Goal: Task Accomplishment & Management: Use online tool/utility

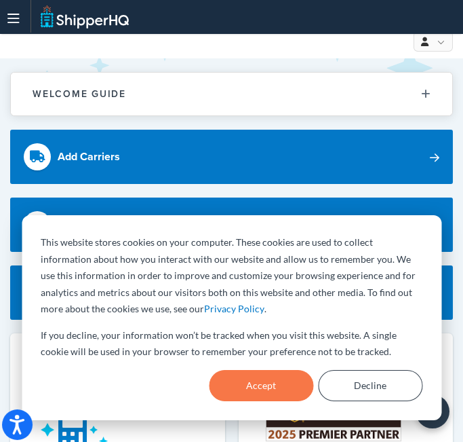
scroll to position [15, 0]
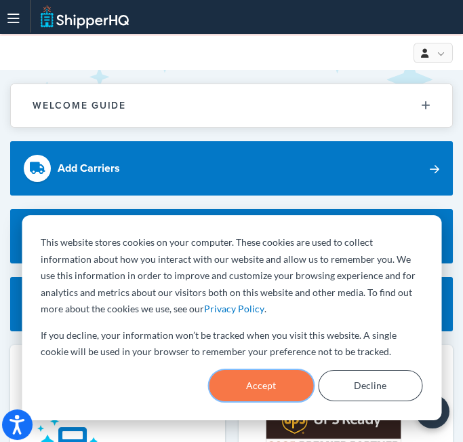
click at [256, 381] on button "Accept" at bounding box center [261, 385] width 104 height 31
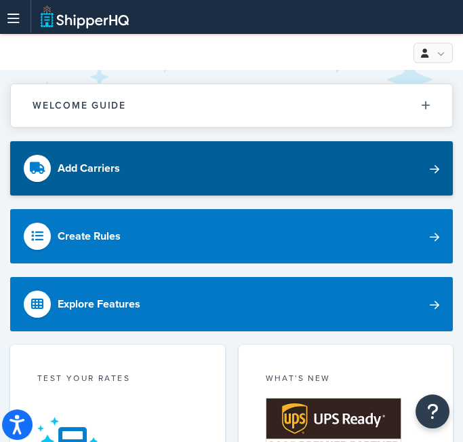
scroll to position [0, 0]
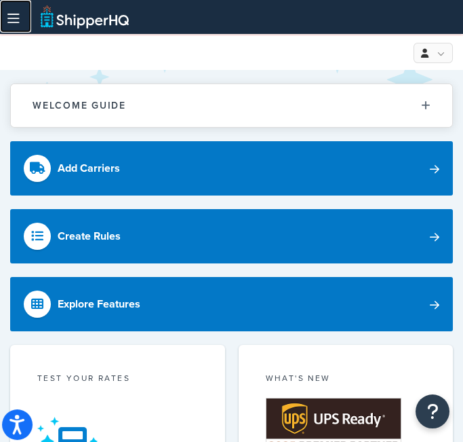
click at [17, 18] on icon at bounding box center [13, 18] width 12 height 1
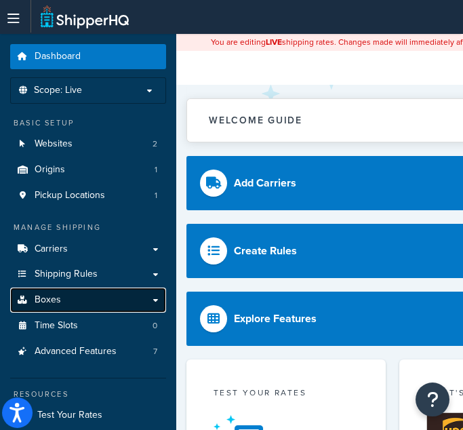
click at [79, 294] on link "Boxes" at bounding box center [88, 300] width 156 height 25
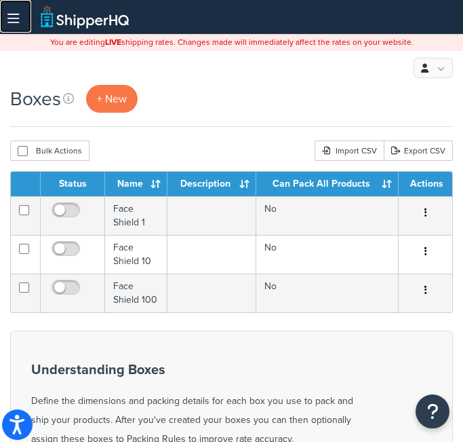
click at [15, 9] on link at bounding box center [15, 16] width 31 height 33
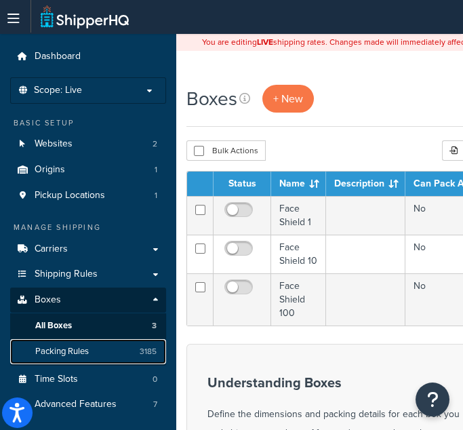
click at [62, 346] on span "Packing Rules" at bounding box center [62, 352] width 54 height 12
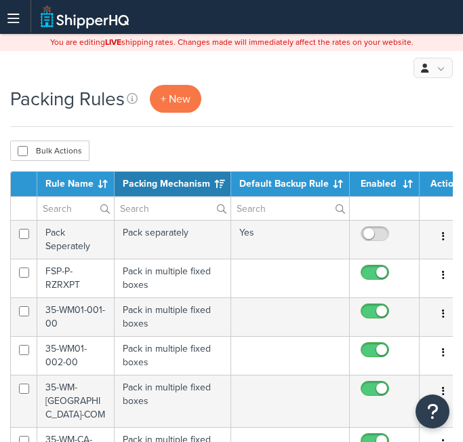
select select "15"
click at [180, 85] on link "+ New" at bounding box center [176, 99] width 52 height 28
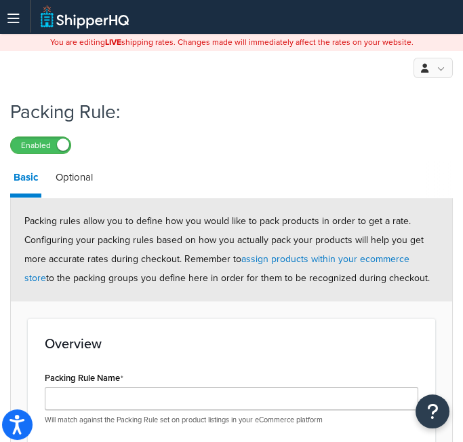
scroll to position [79, 0]
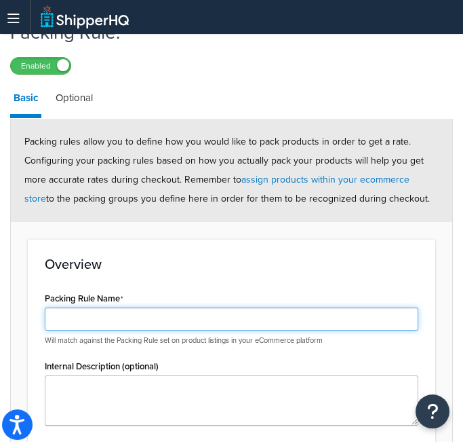
click at [130, 307] on input "Packing Rule Name" at bounding box center [232, 318] width 374 height 23
paste input "1,652.00"
type input "1"
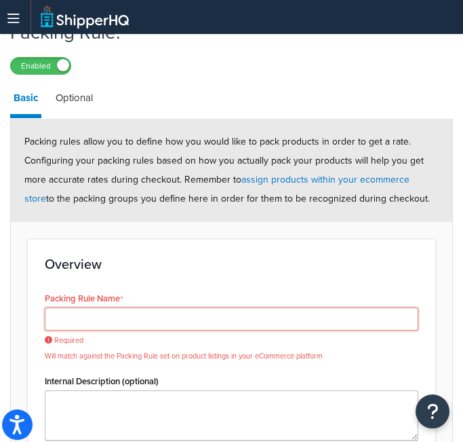
click at [111, 321] on input "Packing Rule Name" at bounding box center [232, 318] width 374 height 23
click at [99, 319] on input "Packing Rule Name" at bounding box center [232, 318] width 374 height 23
paste input "SPK-P-XPD-K18"
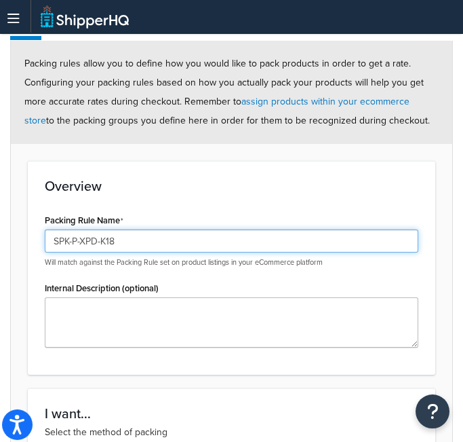
scroll to position [159, 0]
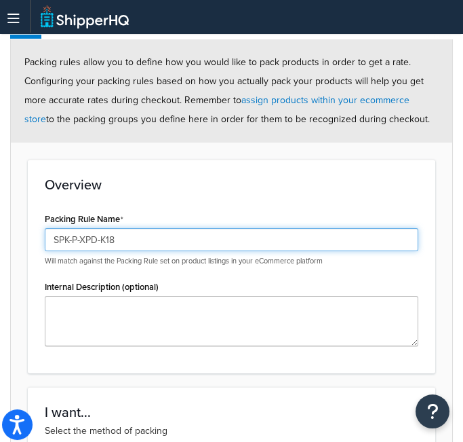
type input "SPK-P-XPD-K18"
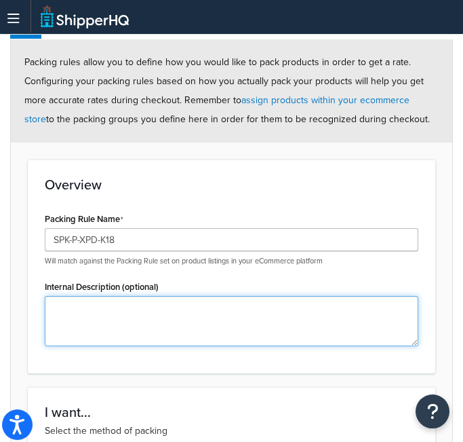
click at [98, 307] on textarea "Internal Description (optional)" at bounding box center [232, 321] width 374 height 50
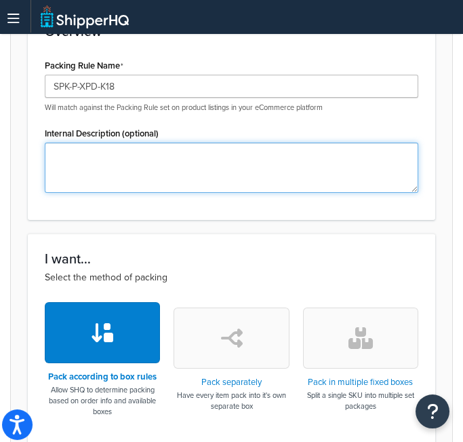
scroll to position [313, 0]
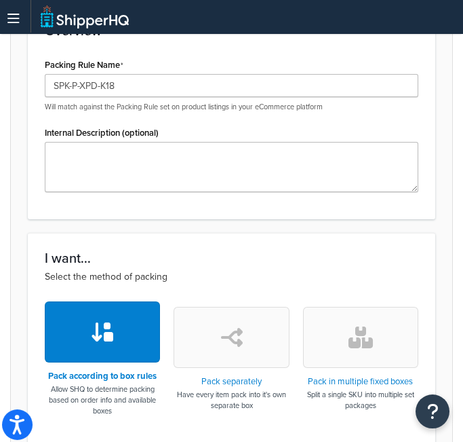
click at [383, 321] on button "button" at bounding box center [360, 337] width 115 height 61
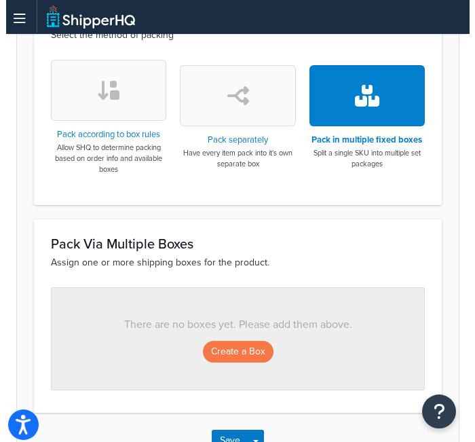
scroll to position [556, 0]
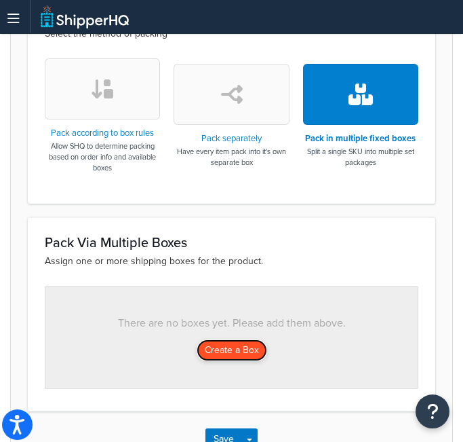
click at [218, 357] on button "Create a Box" at bounding box center [232, 350] width 71 height 22
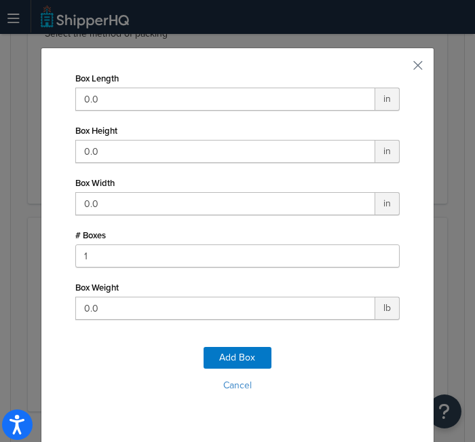
scroll to position [18, 0]
